Goal: Task Accomplishment & Management: Manage account settings

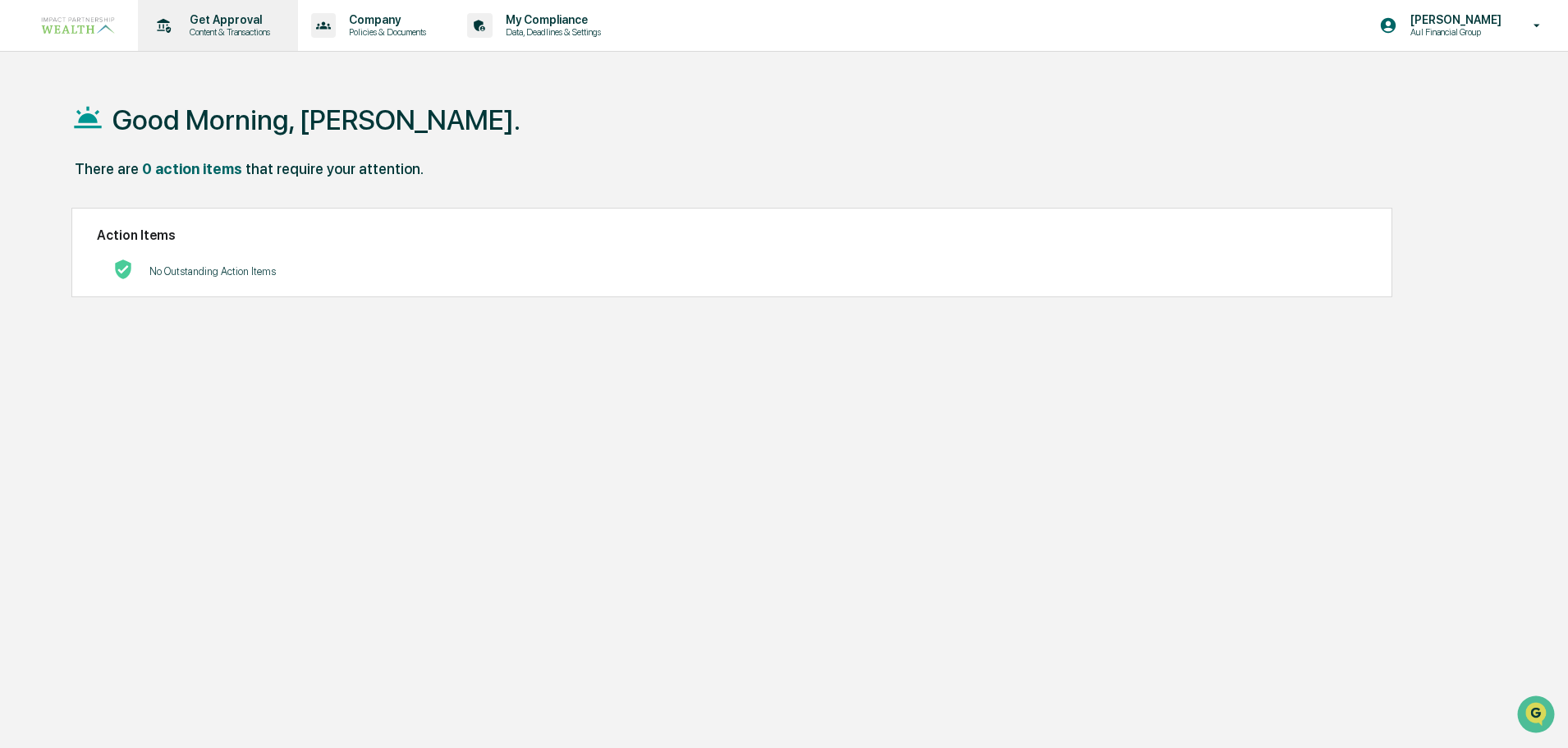
click at [245, 21] on p "Get Approval" at bounding box center [227, 20] width 102 height 13
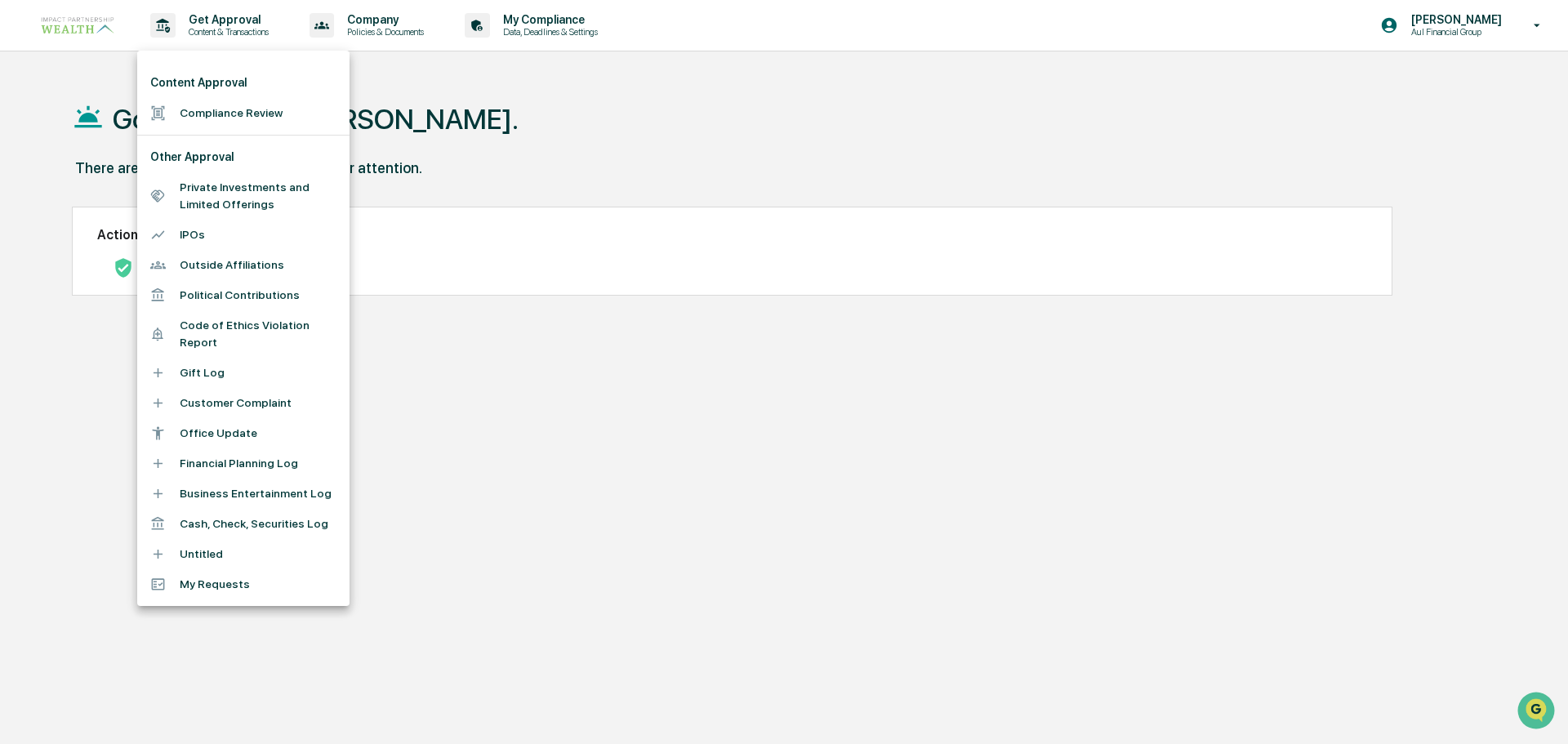
click at [237, 122] on li "Compliance Review" at bounding box center [243, 113] width 212 height 30
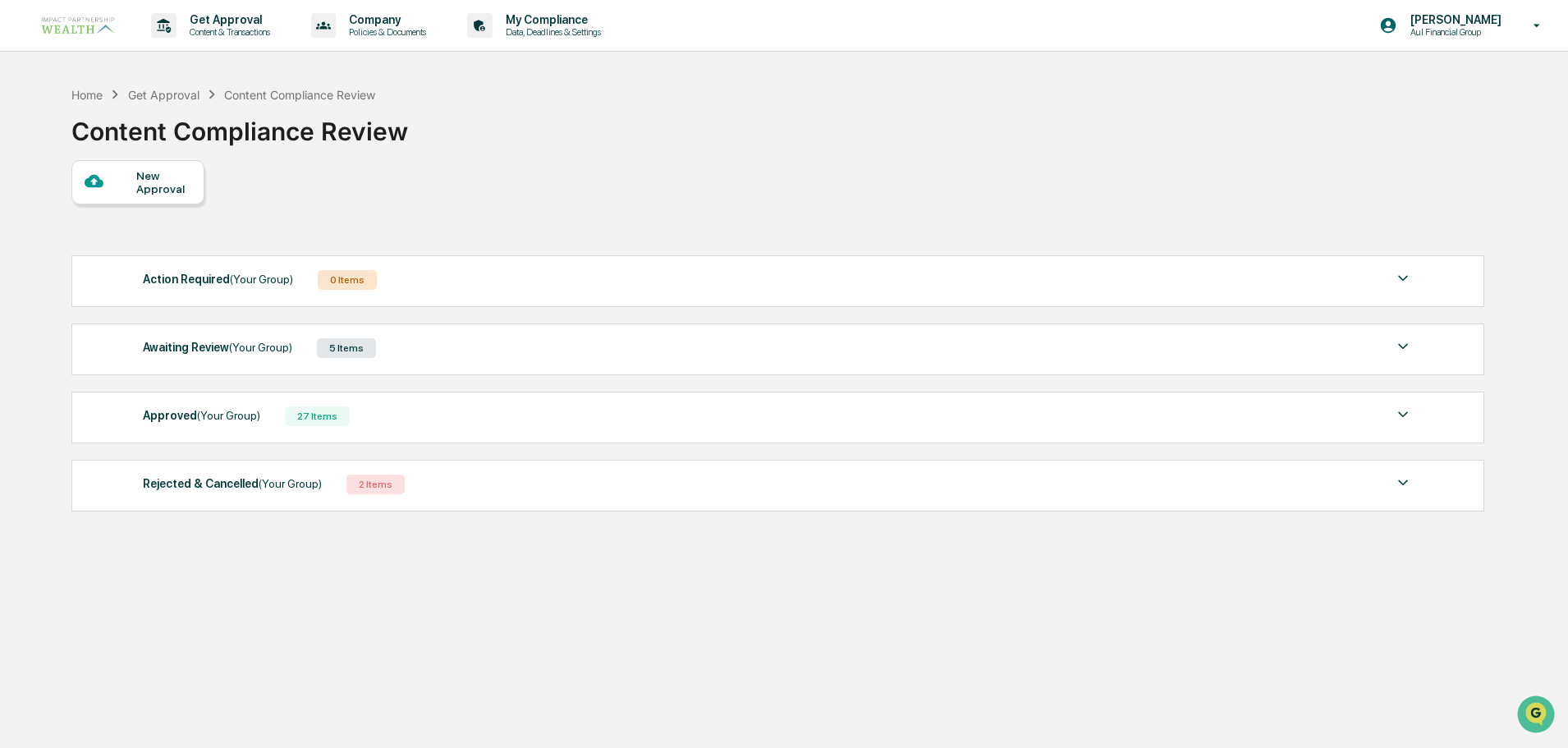
click at [246, 345] on span "(Your Group)" at bounding box center [260, 347] width 63 height 13
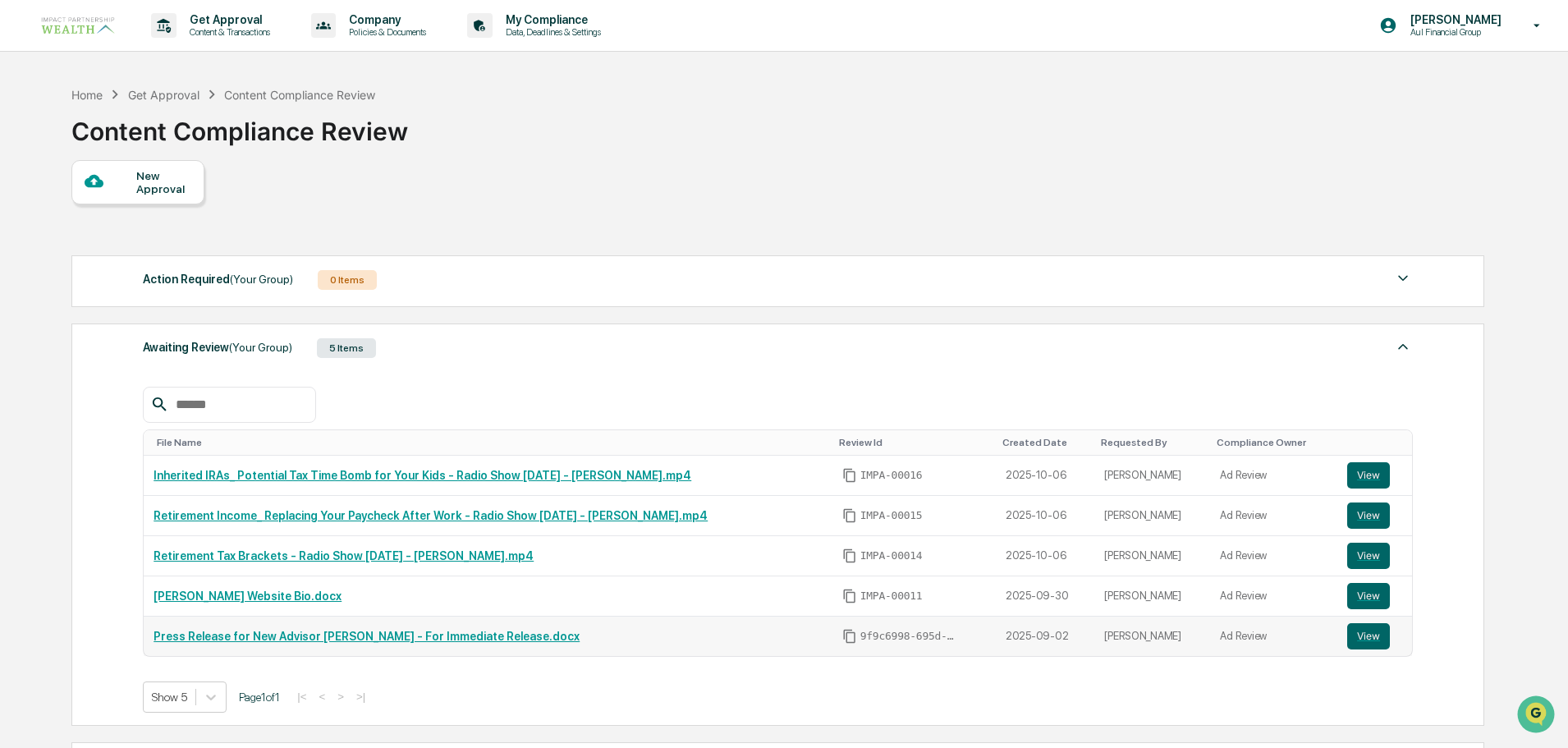
click at [250, 632] on link "Press Release for New Advisor [PERSON_NAME] - For Immediate Release.docx" at bounding box center [367, 636] width 427 height 13
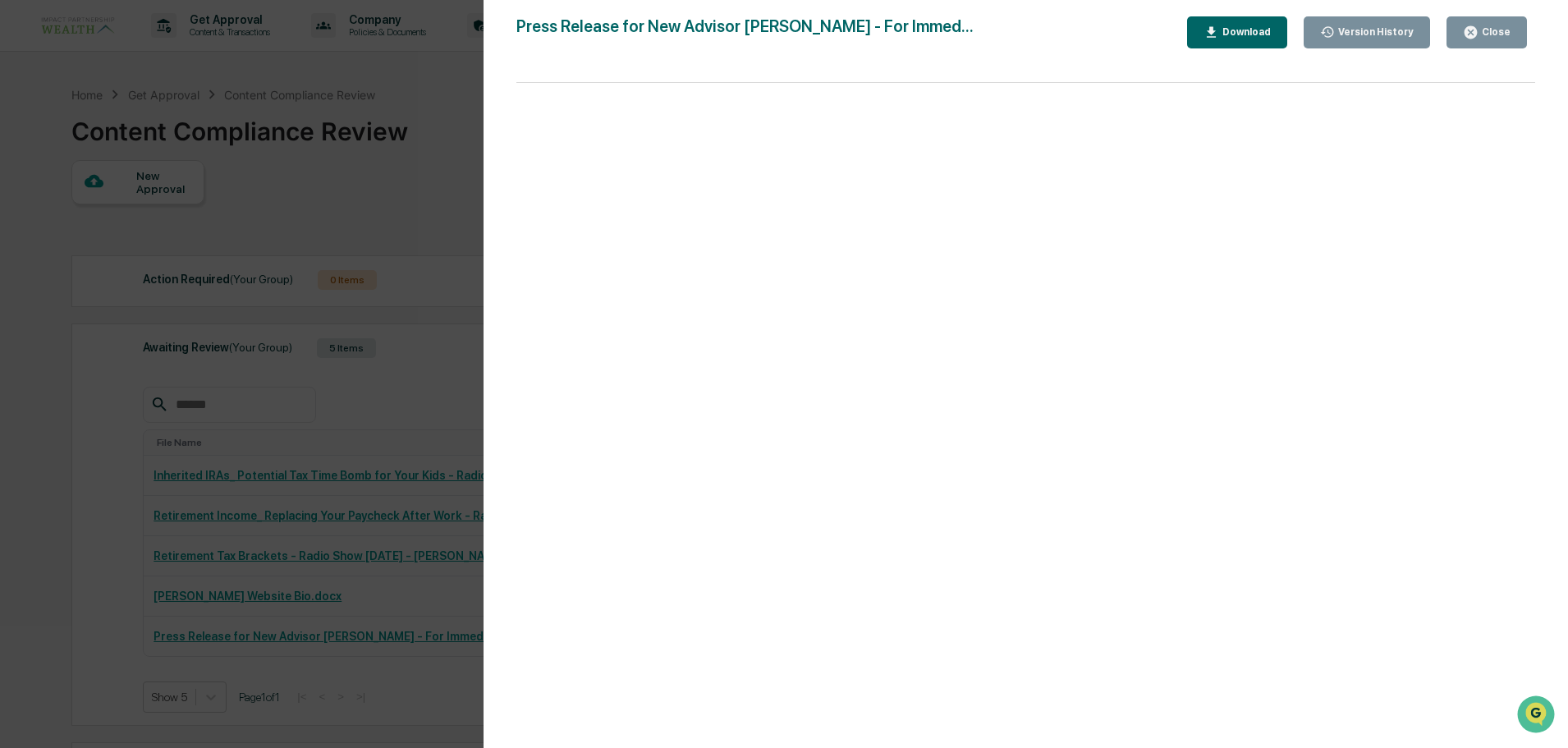
click at [1357, 42] on button "Version History" at bounding box center [1367, 32] width 127 height 32
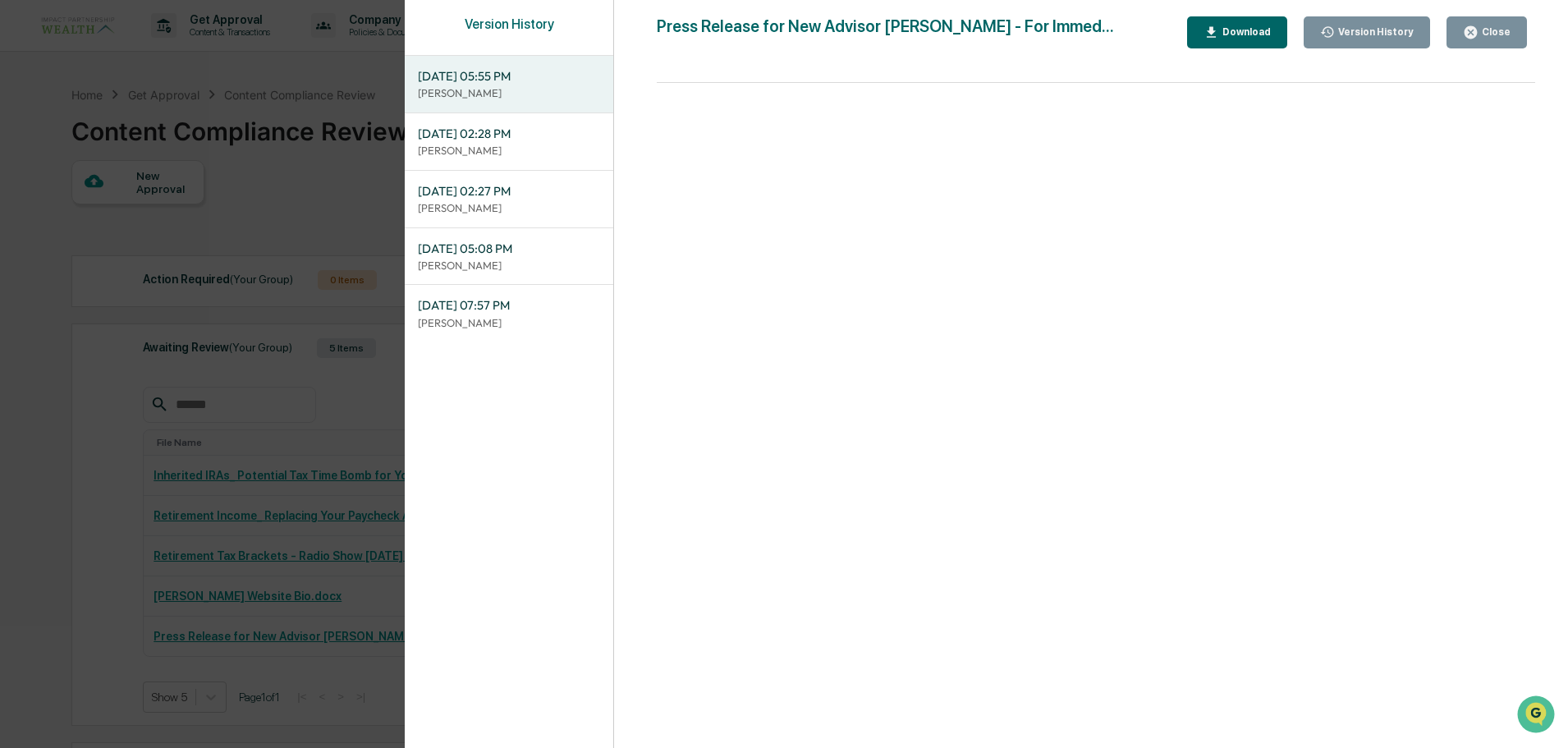
click at [1506, 26] on div "Close" at bounding box center [1494, 32] width 32 height 12
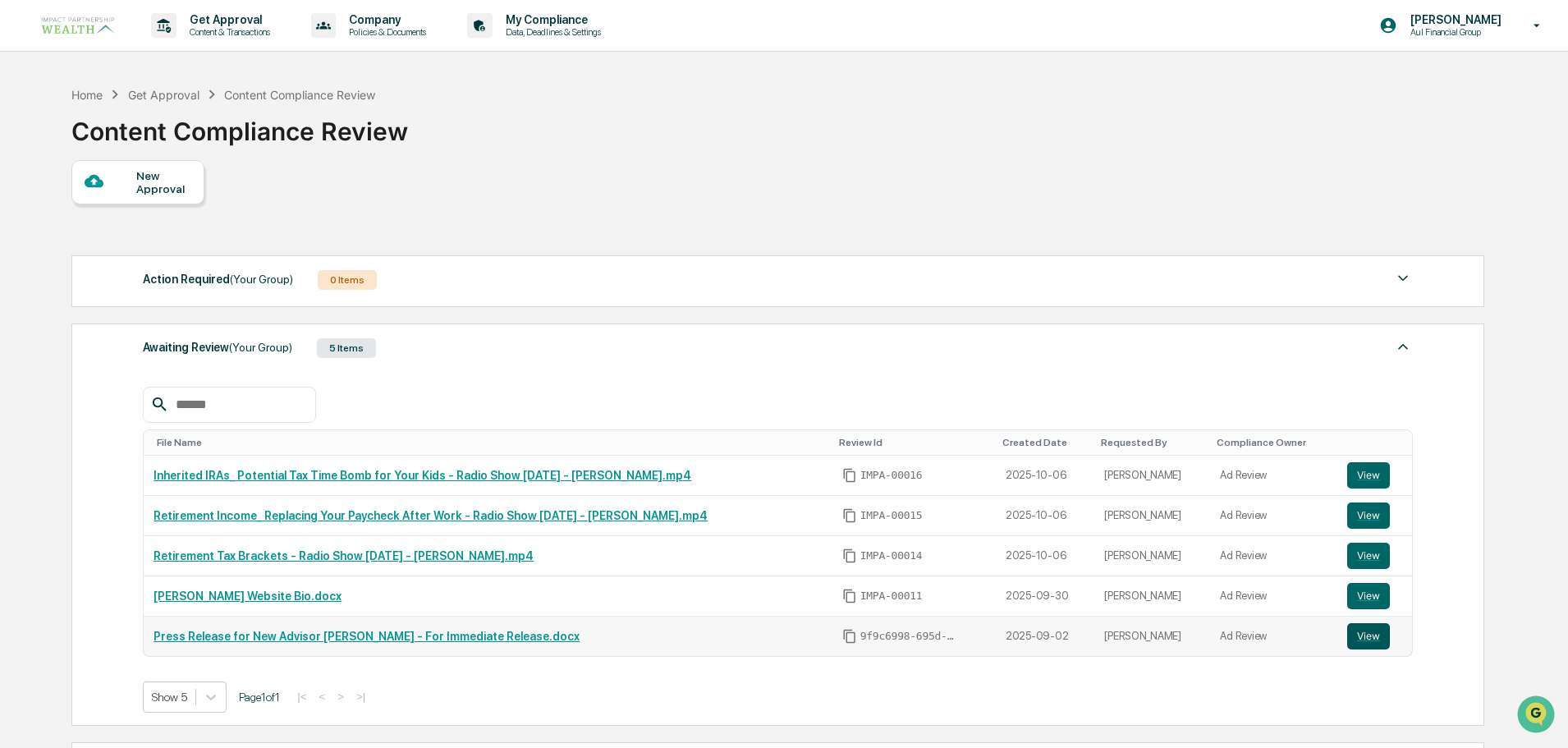
click at [1359, 639] on button "View" at bounding box center [1369, 636] width 43 height 26
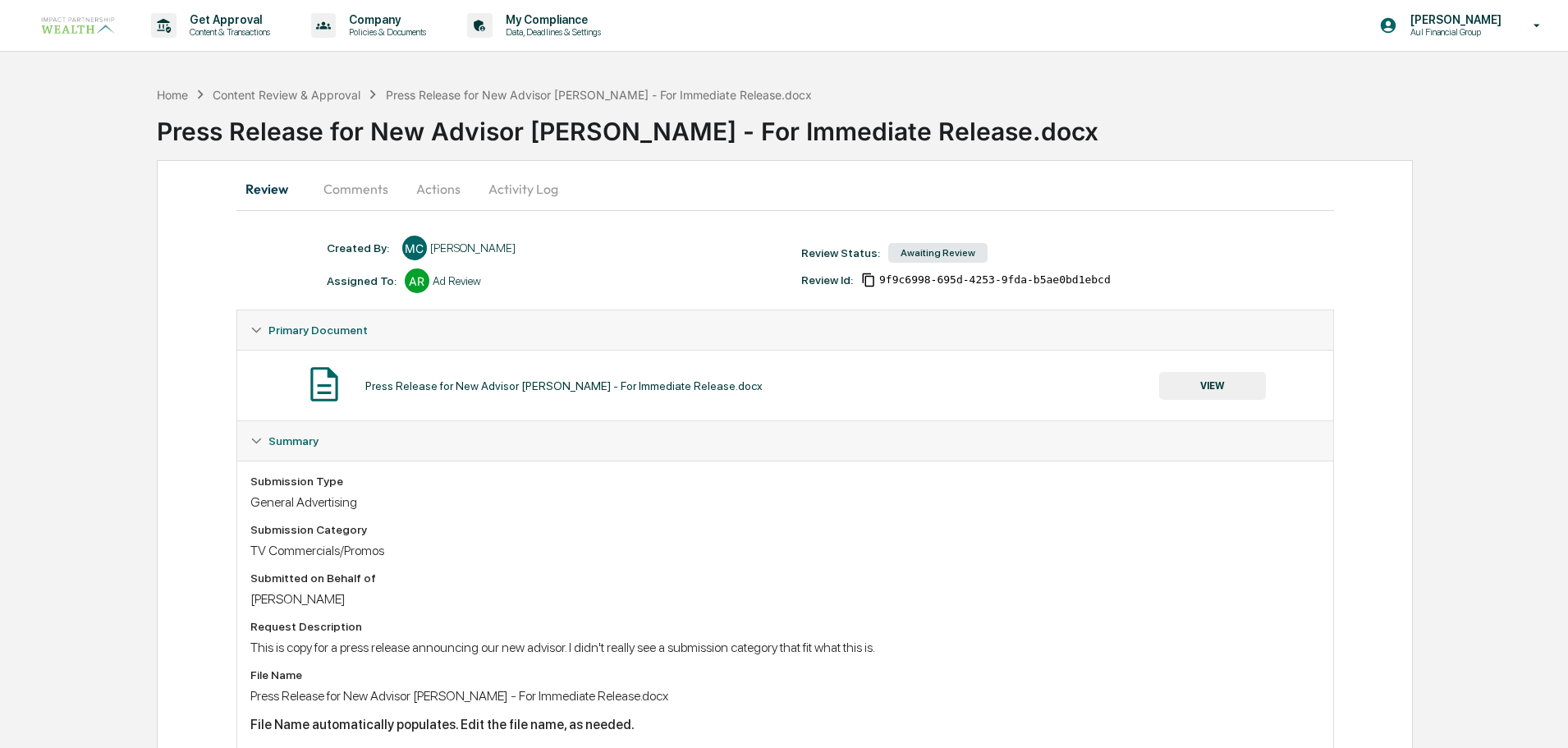
click at [362, 186] on button "Comments" at bounding box center [355, 189] width 91 height 40
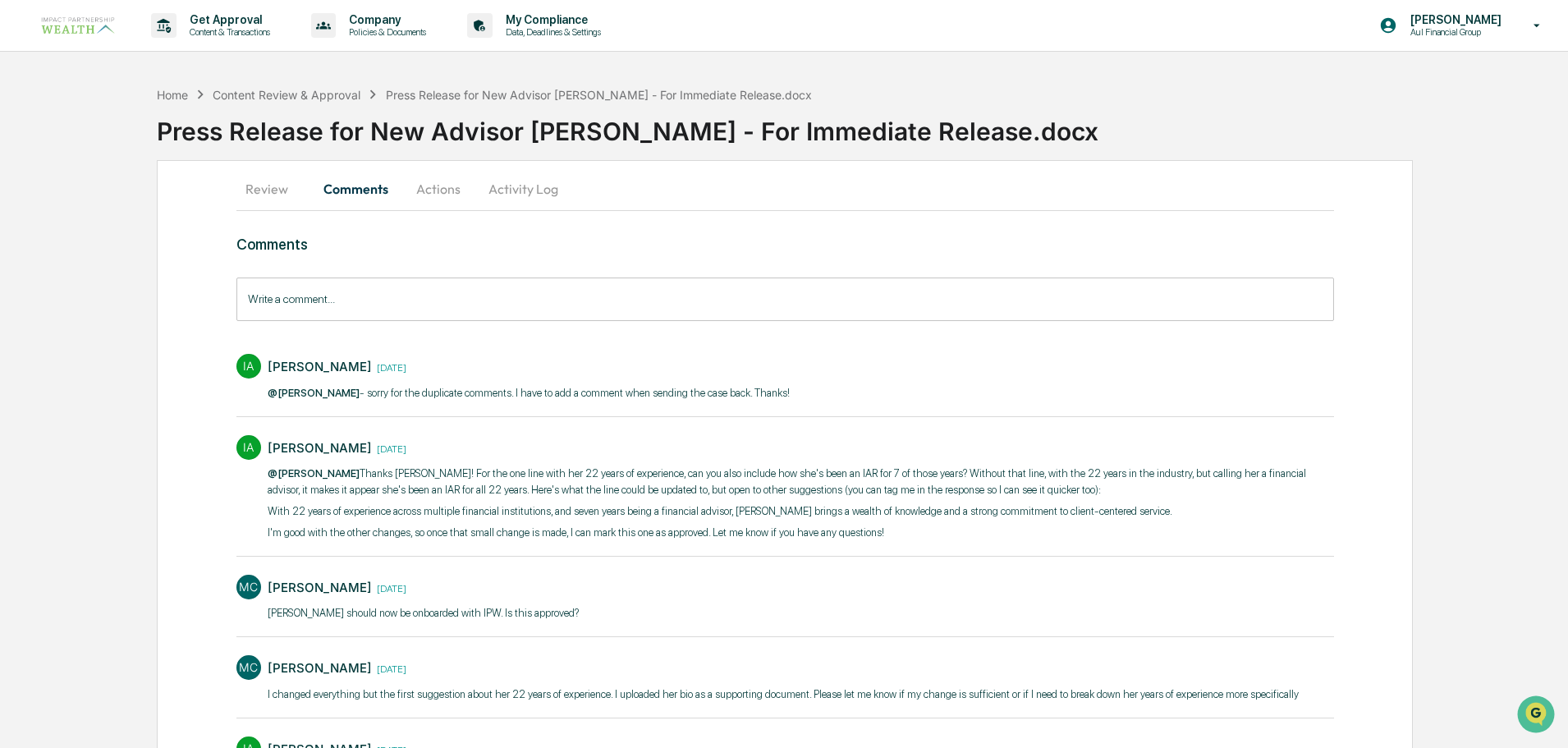
click at [279, 190] on button "Review" at bounding box center [273, 189] width 74 height 40
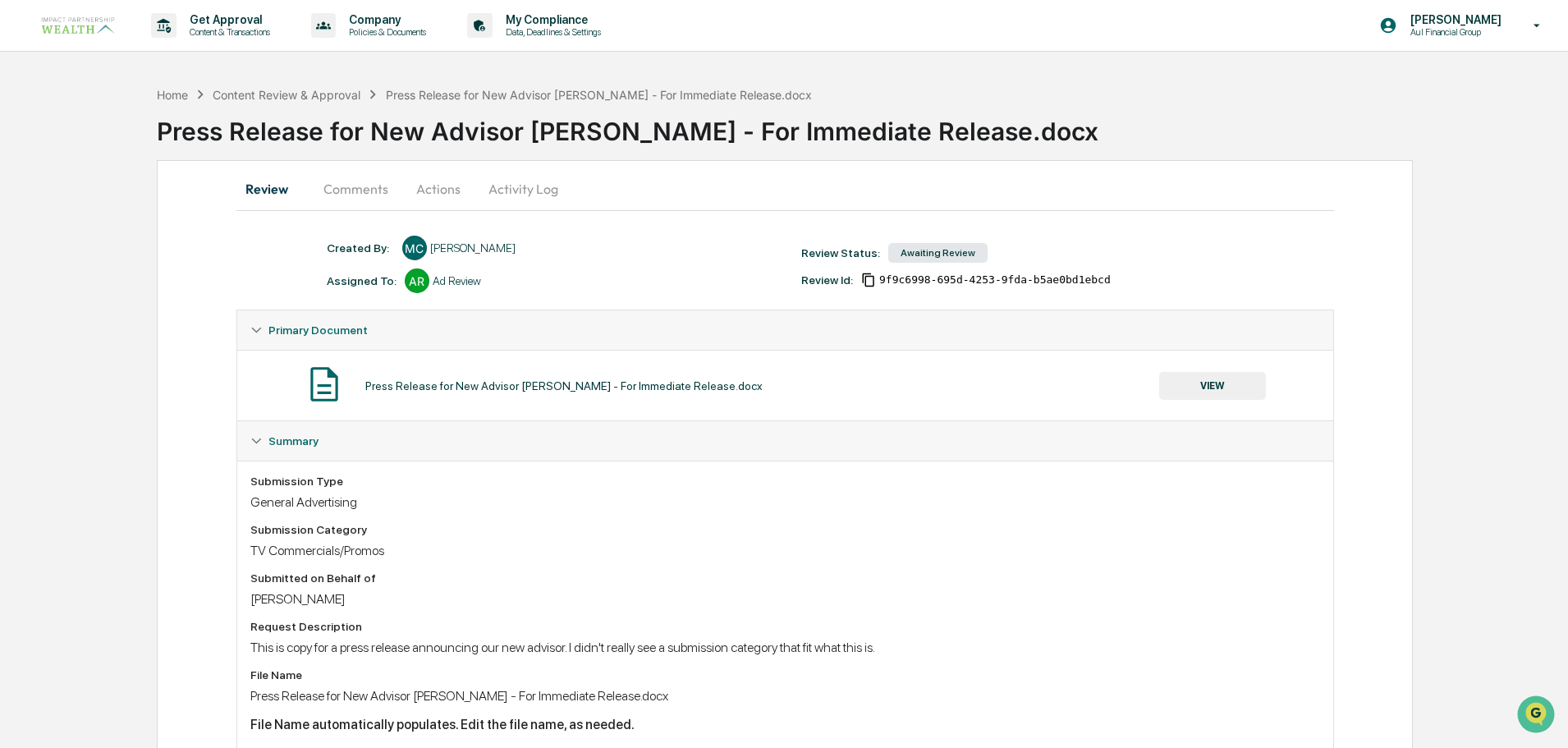
click at [1229, 396] on button "VIEW" at bounding box center [1213, 386] width 107 height 28
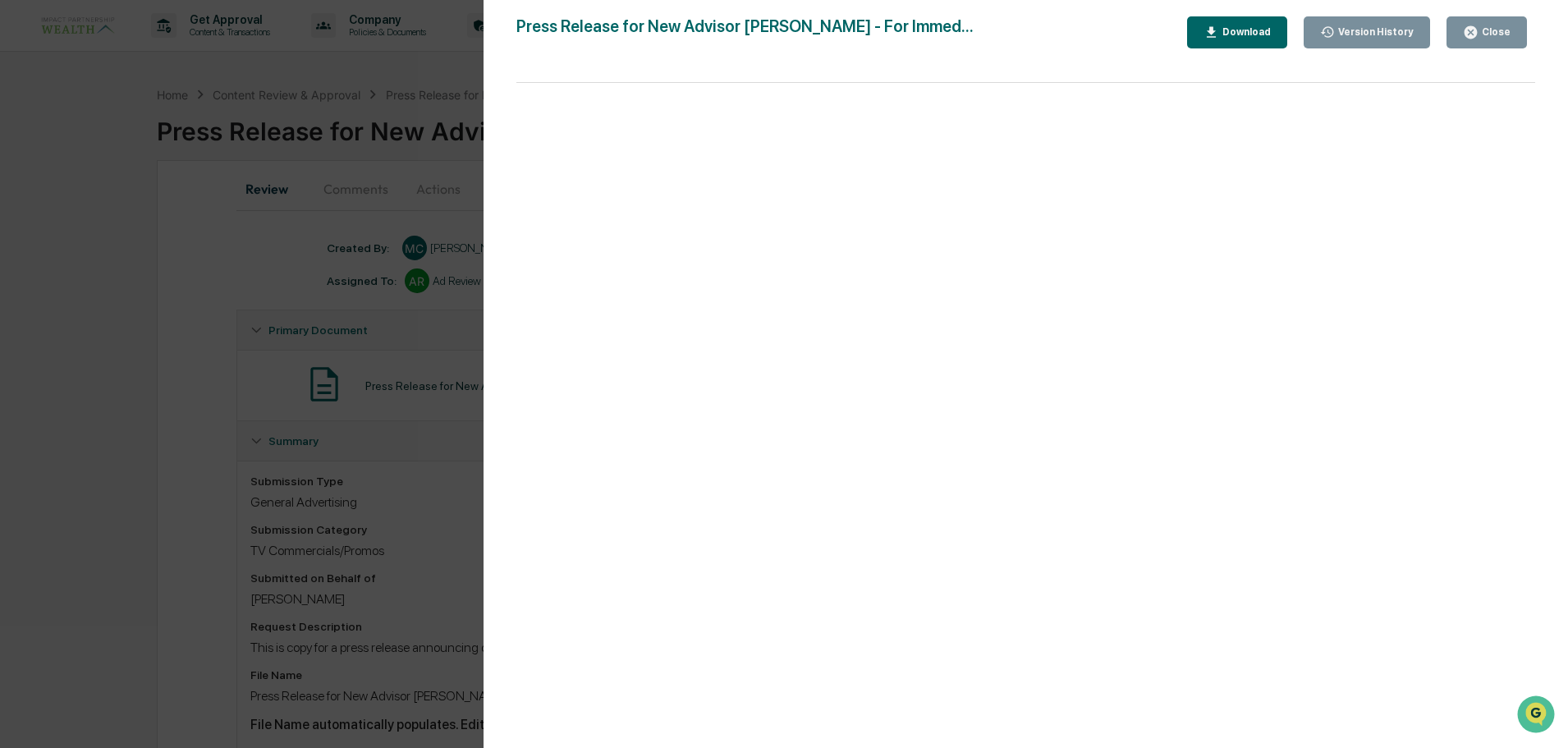
click at [1408, 32] on div "Version History" at bounding box center [1374, 32] width 79 height 12
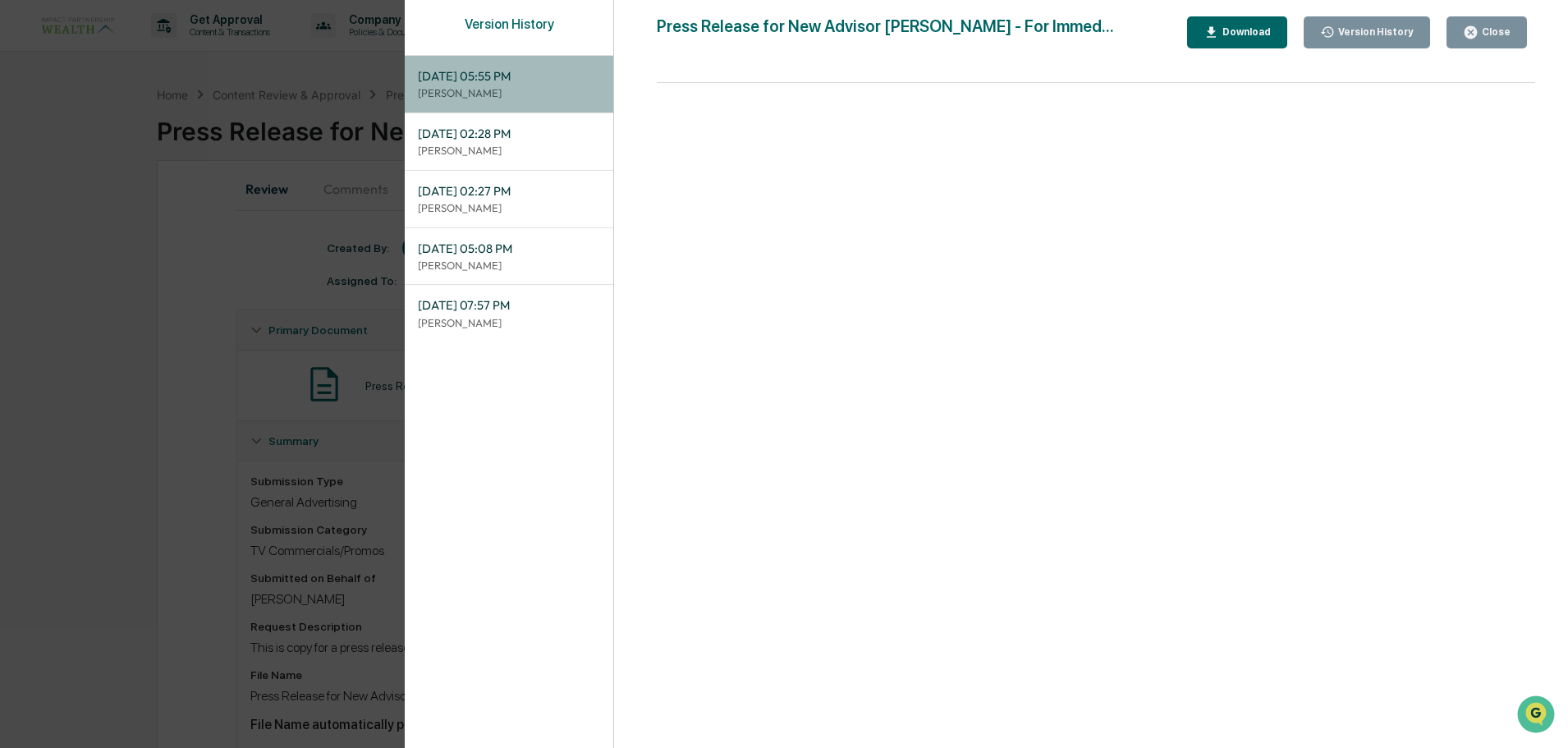
click at [498, 69] on span "09/30/2025, 05:55 PM" at bounding box center [509, 76] width 183 height 18
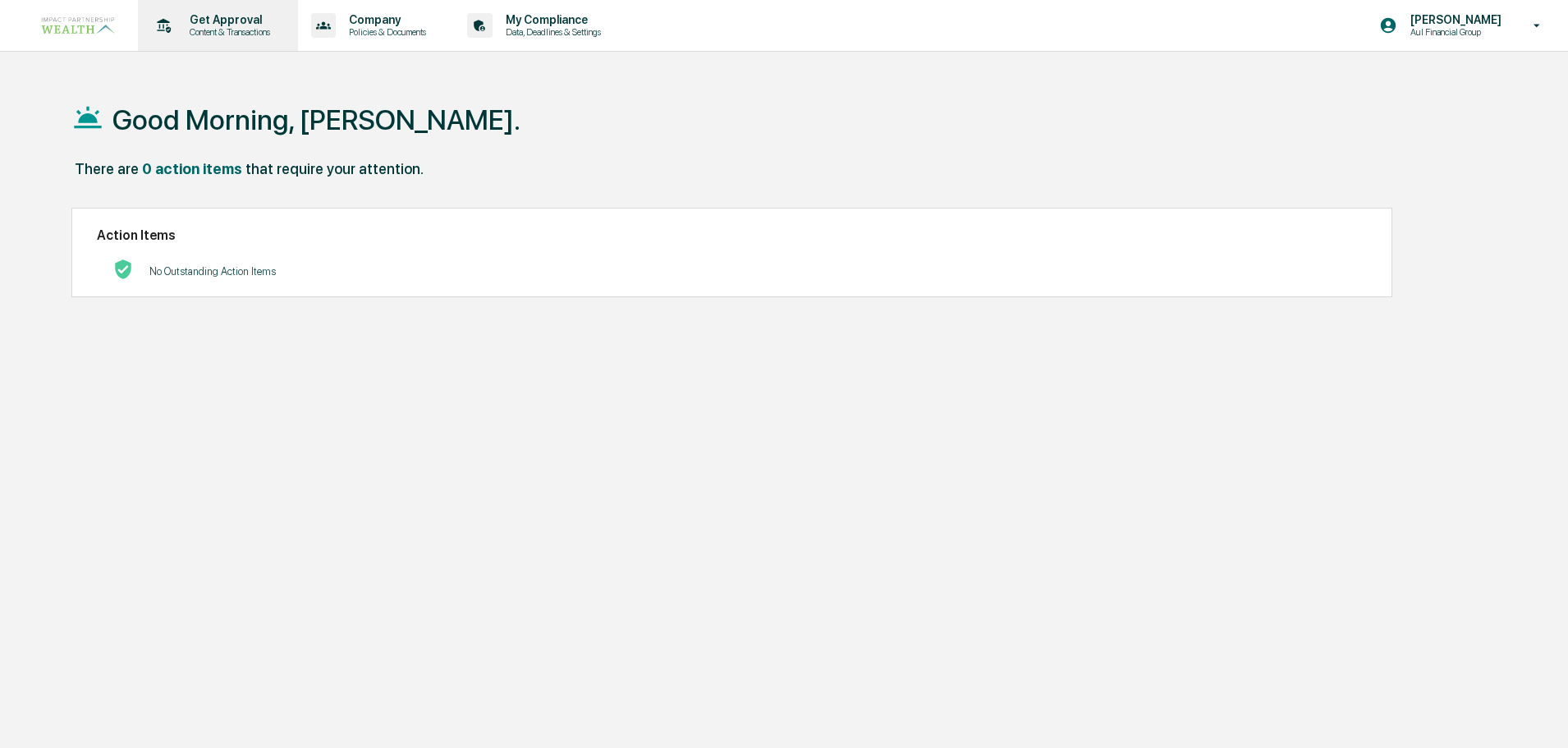
click at [219, 29] on p "Content & Transactions" at bounding box center [227, 32] width 102 height 12
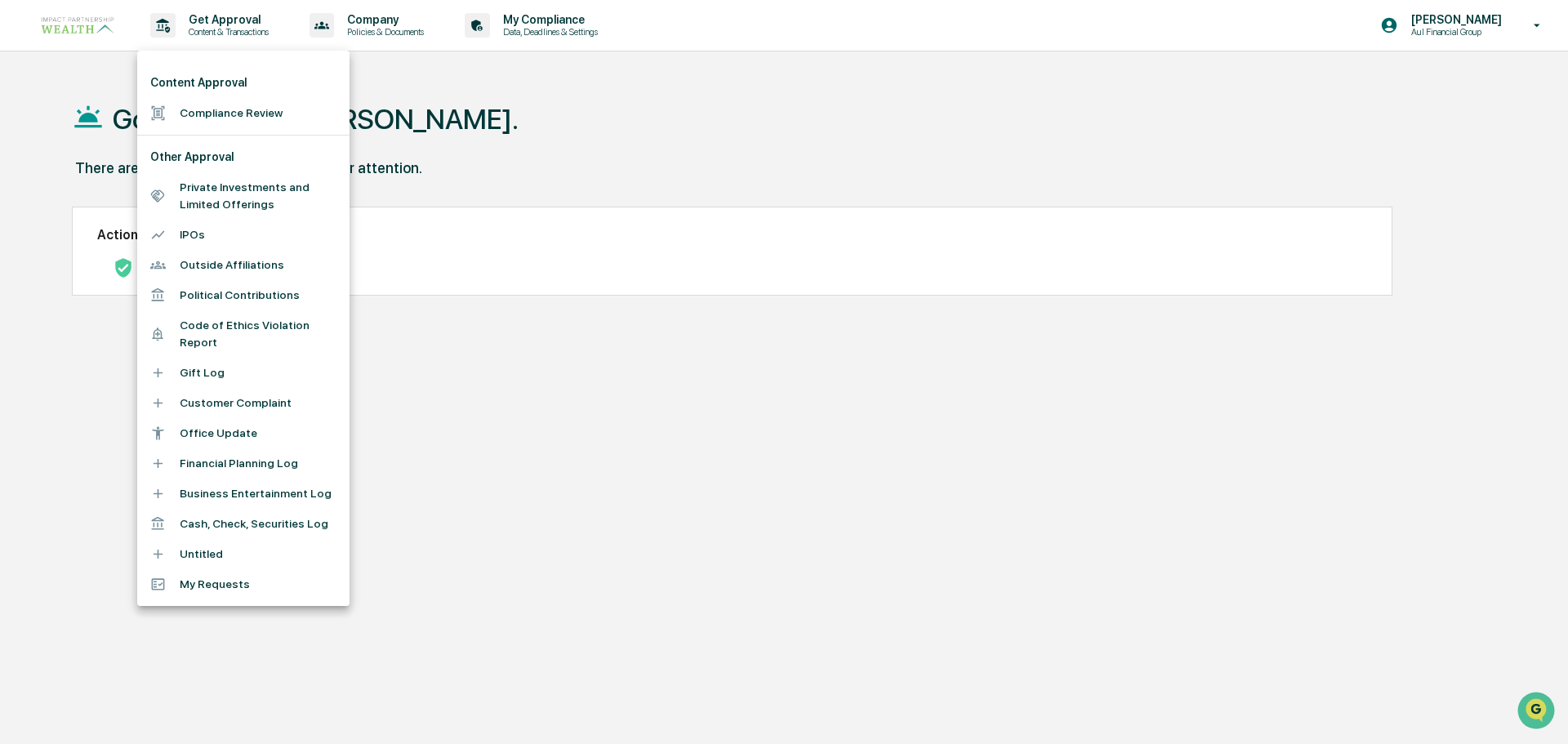
click at [206, 123] on li "Compliance Review" at bounding box center [243, 113] width 212 height 30
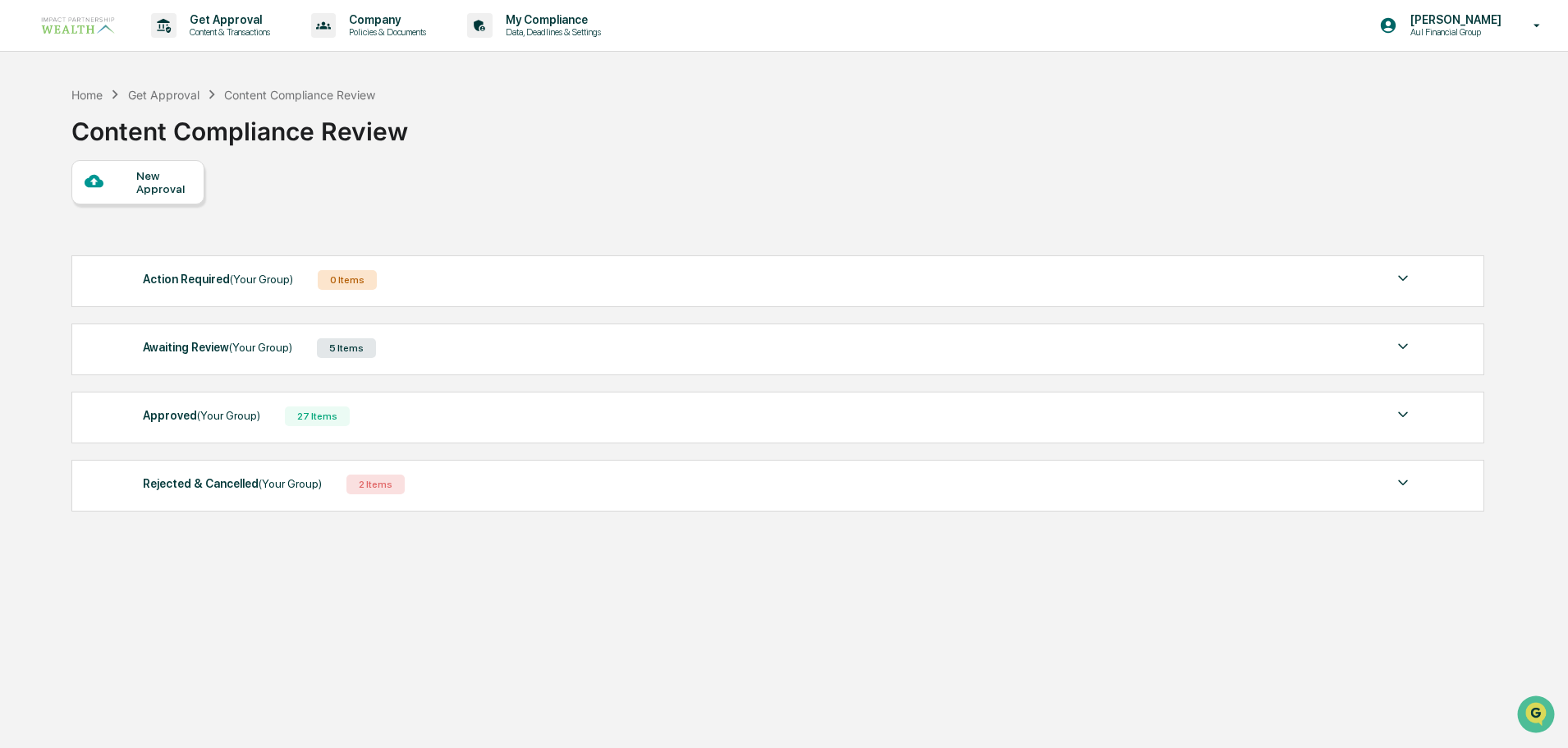
click at [263, 343] on span "(Your Group)" at bounding box center [260, 347] width 63 height 13
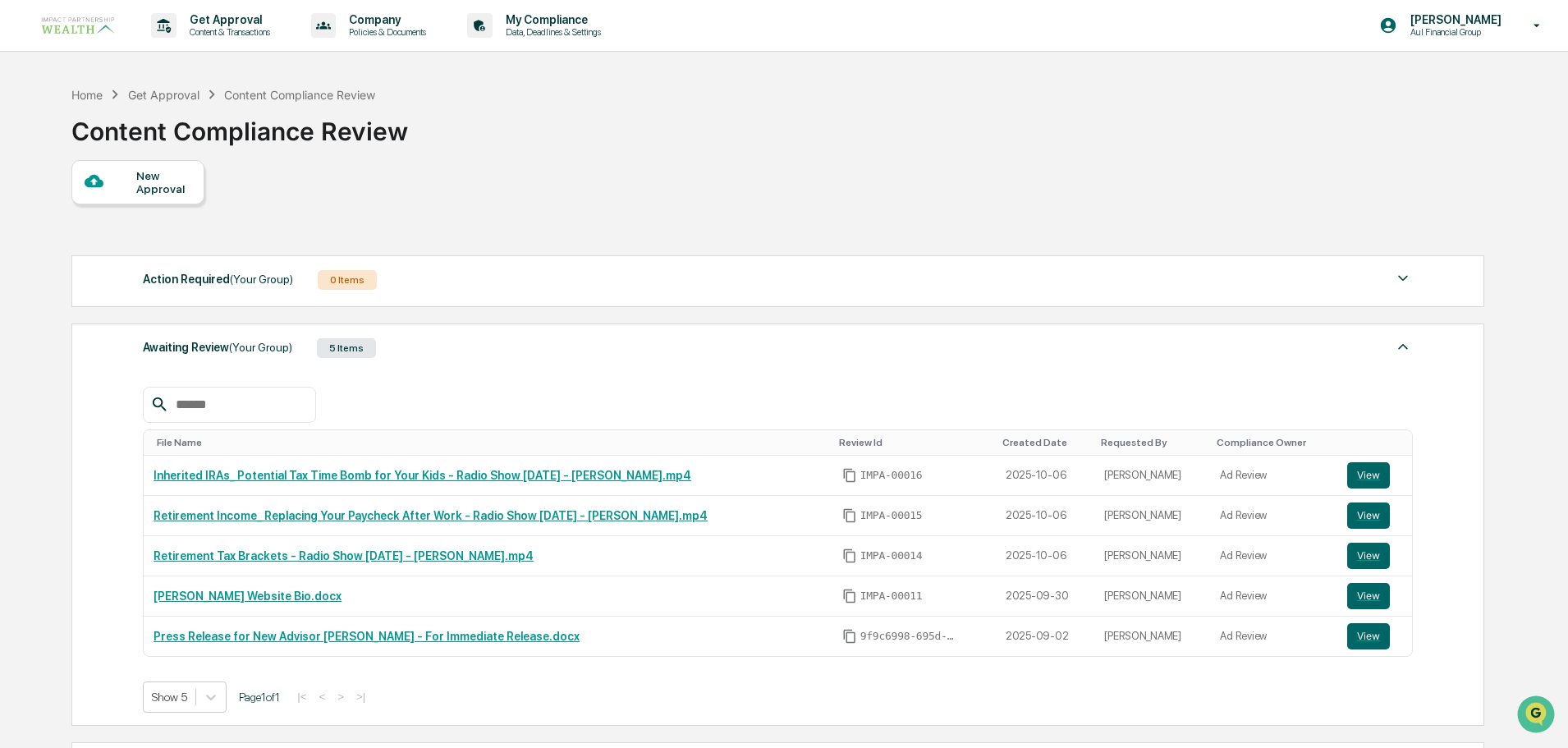
click at [798, 155] on div "Home Get Approval Content Compliance Review Content Compliance Review" at bounding box center [777, 118] width 1412 height 82
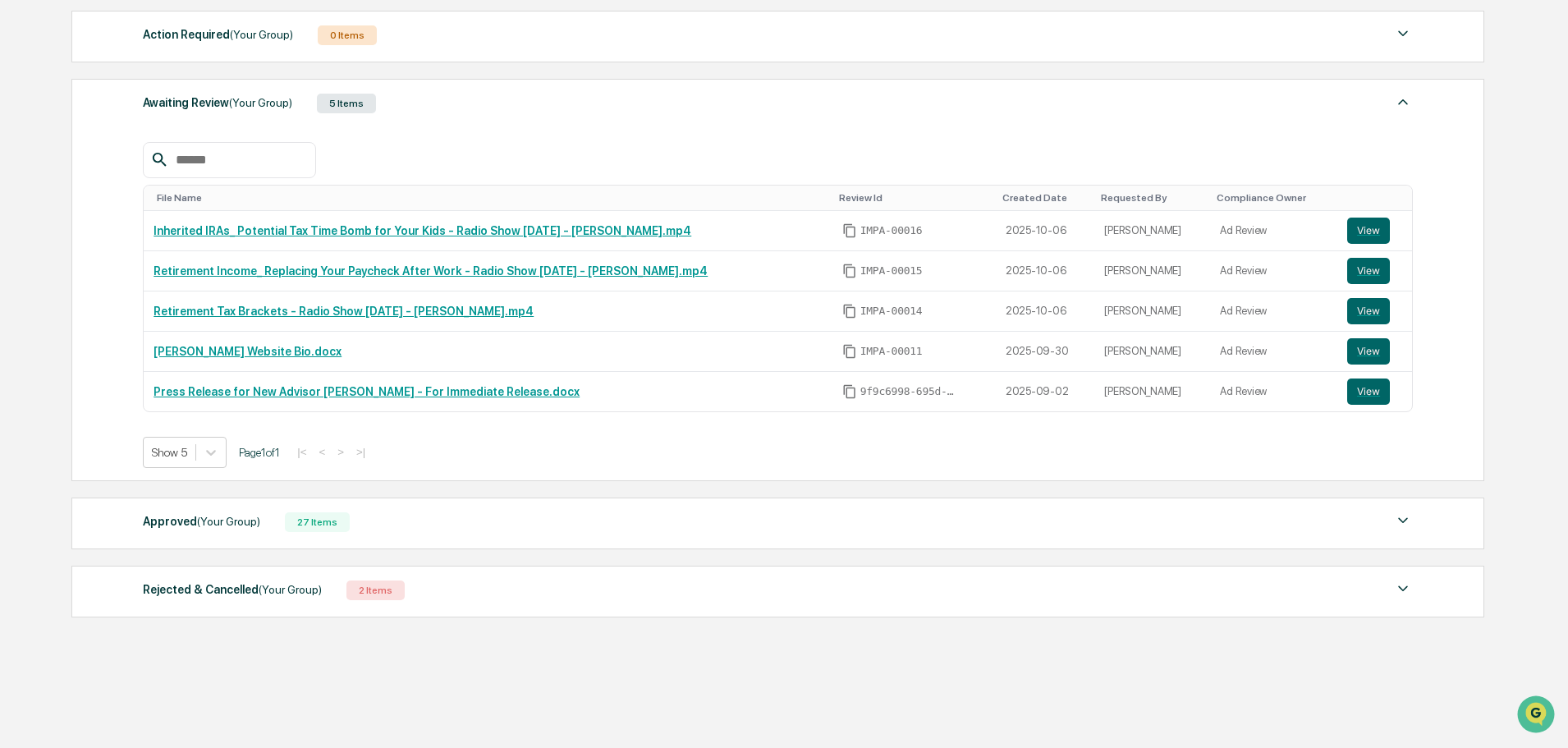
scroll to position [263, 0]
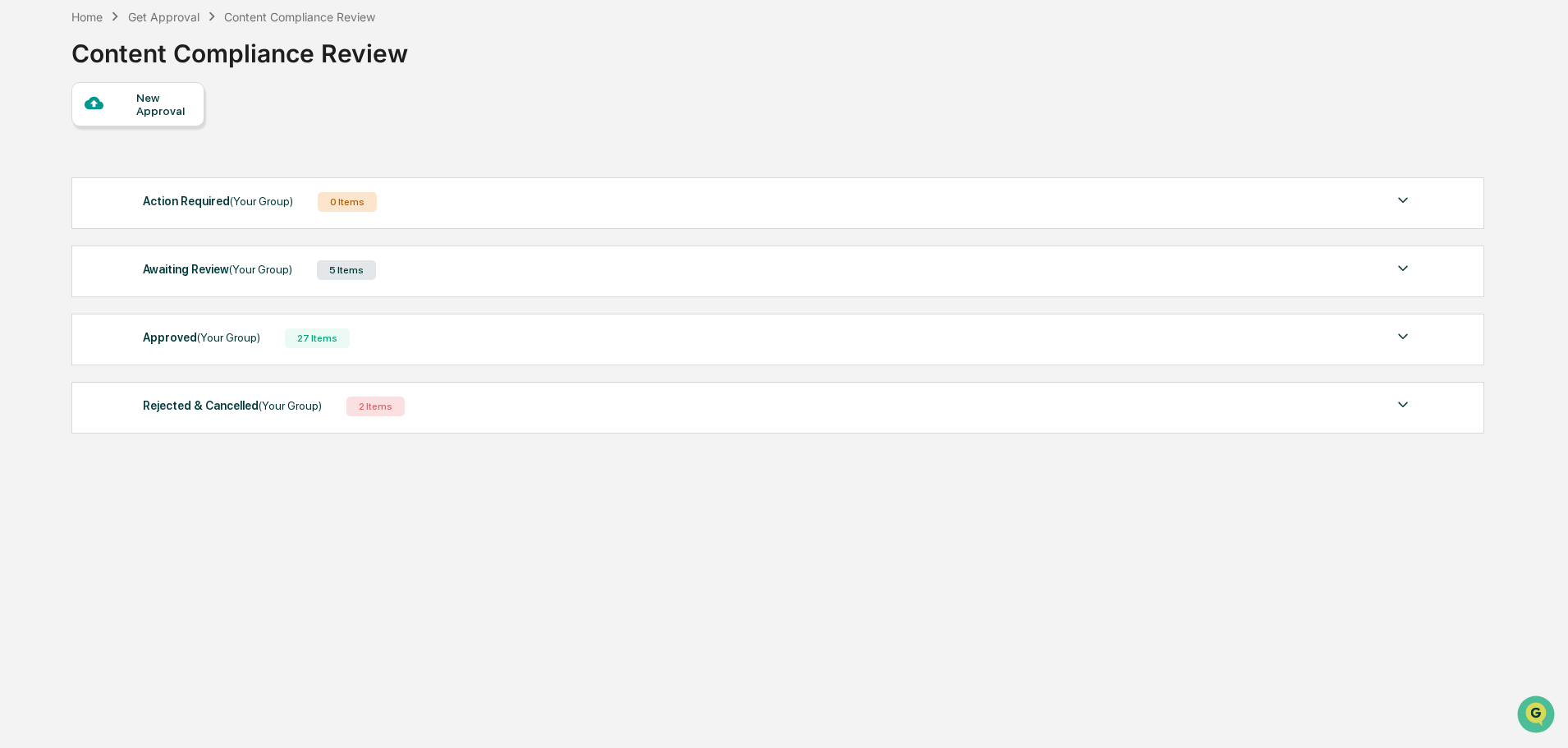
click at [217, 271] on div "Awaiting Review (Your Group)" at bounding box center [217, 269] width 150 height 21
